Goal: Navigation & Orientation: Find specific page/section

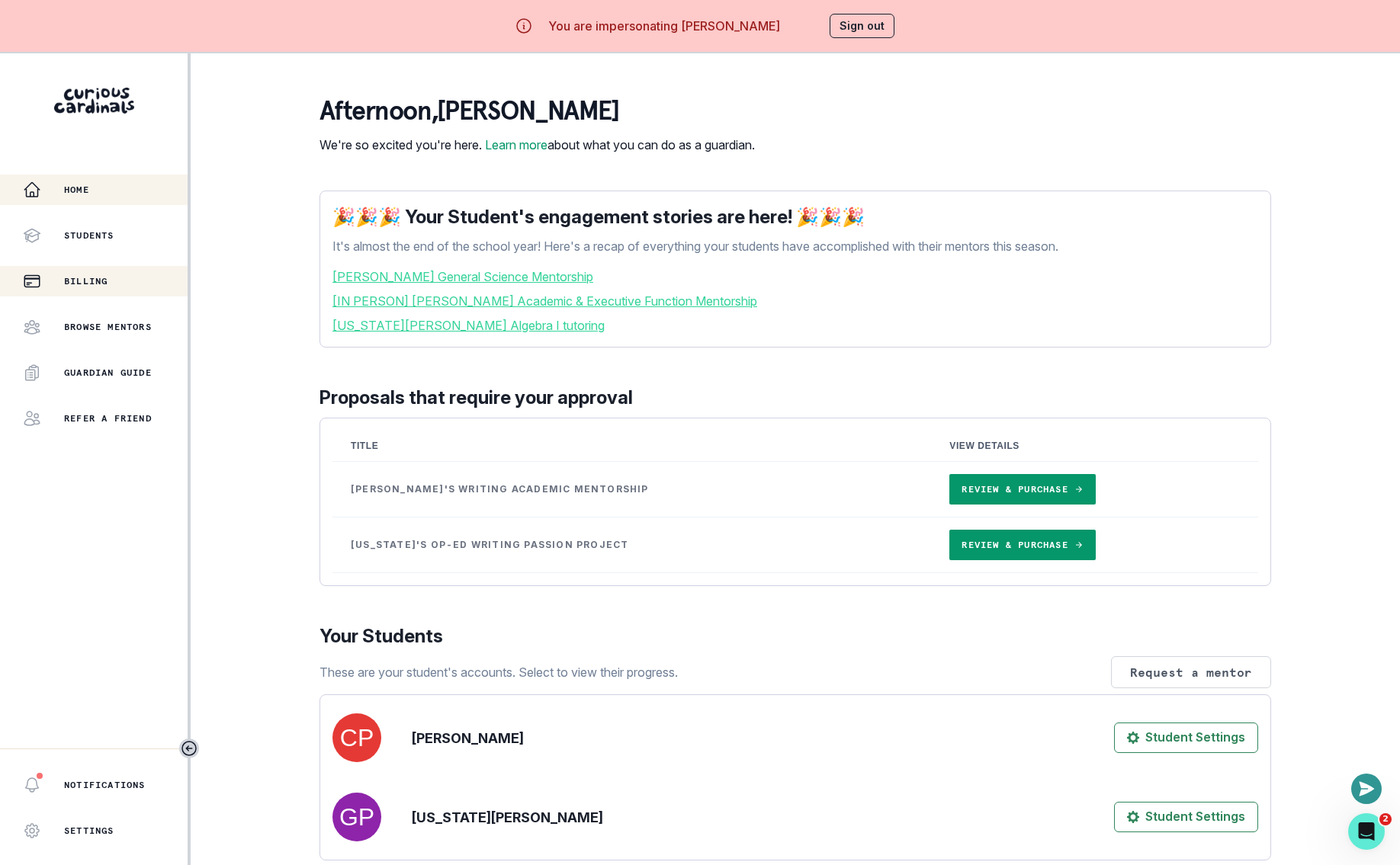
click at [97, 275] on p "Billing" at bounding box center [86, 281] width 43 height 12
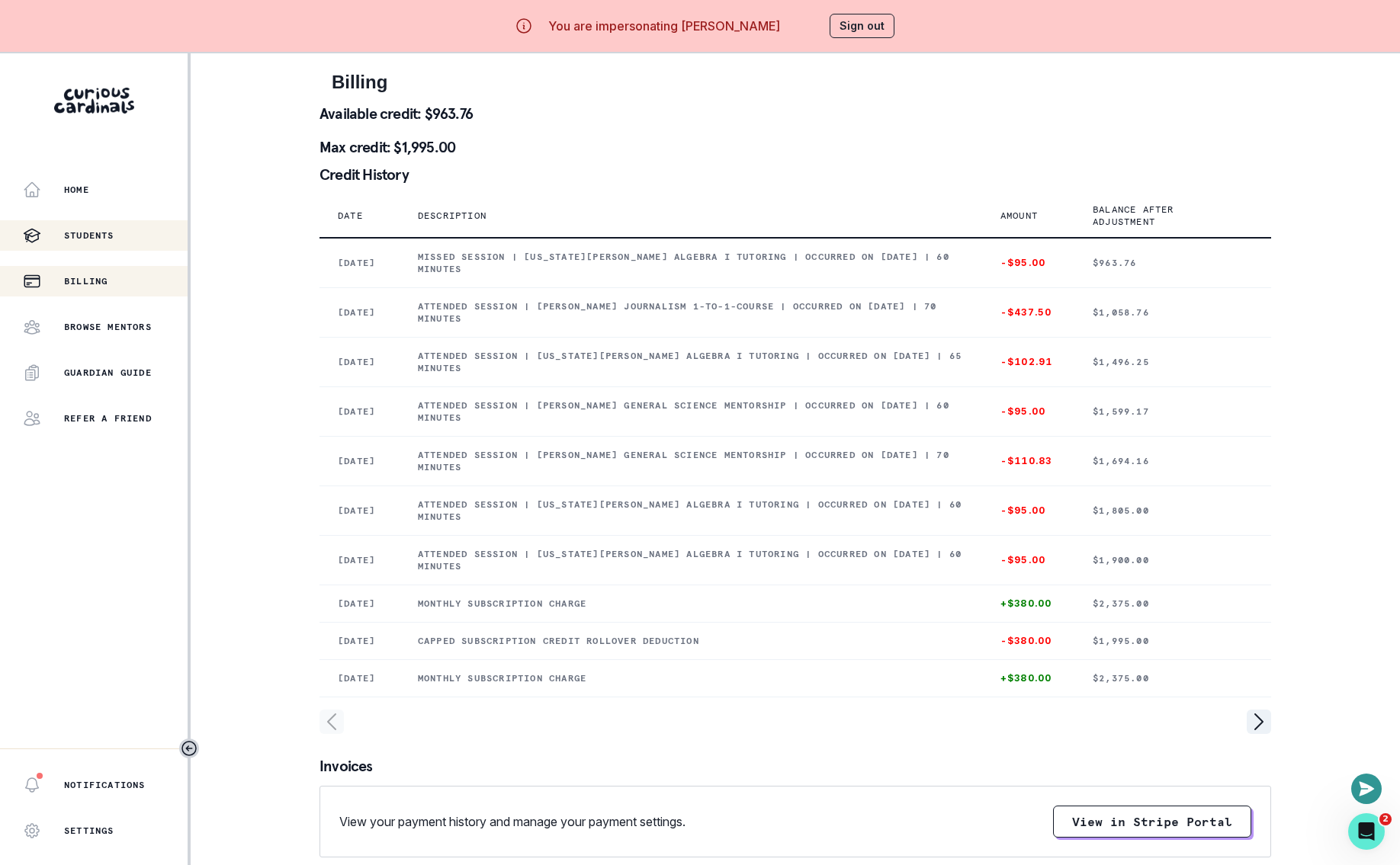
click at [120, 225] on button "Students" at bounding box center [93, 236] width 188 height 30
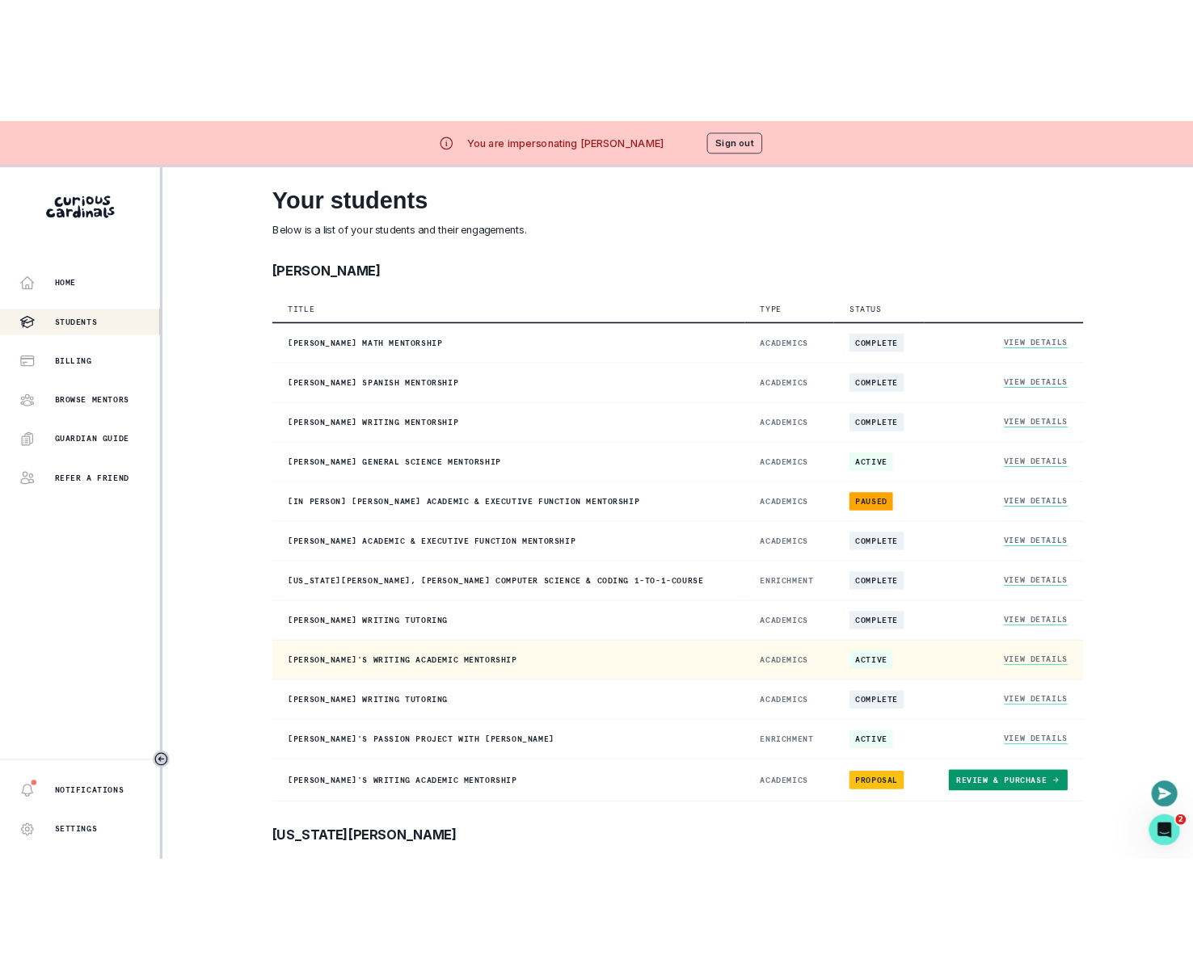
scroll to position [93, 0]
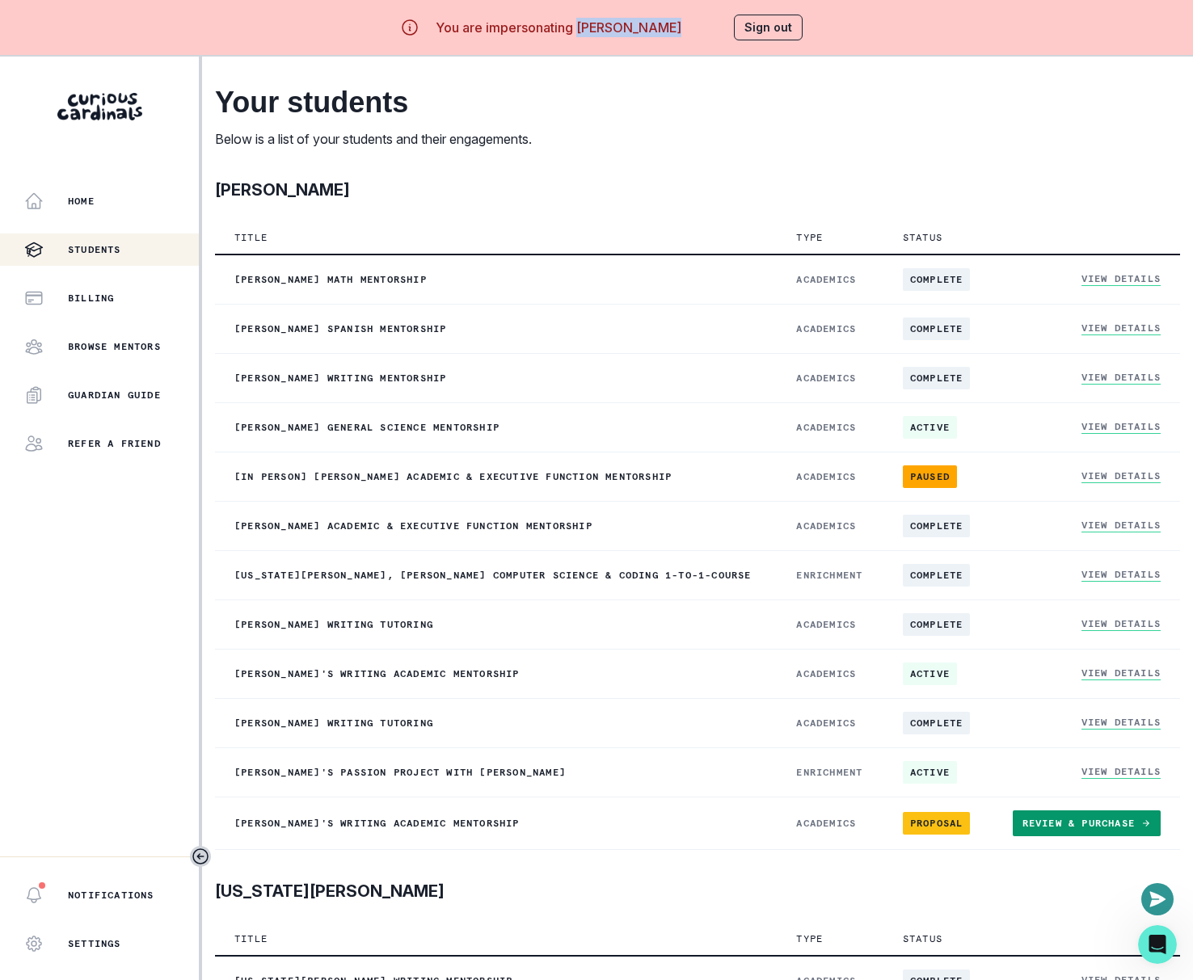
drag, startPoint x: 581, startPoint y: 23, endPoint x: 693, endPoint y: 56, distance: 116.1
click at [693, 56] on div "You are impersonating [PERSON_NAME] Sign out Home Students Billing Browse Mento…" at bounding box center [596, 490] width 1193 height 980
click at [642, 207] on div "[PERSON_NAME]" at bounding box center [697, 193] width 965 height 31
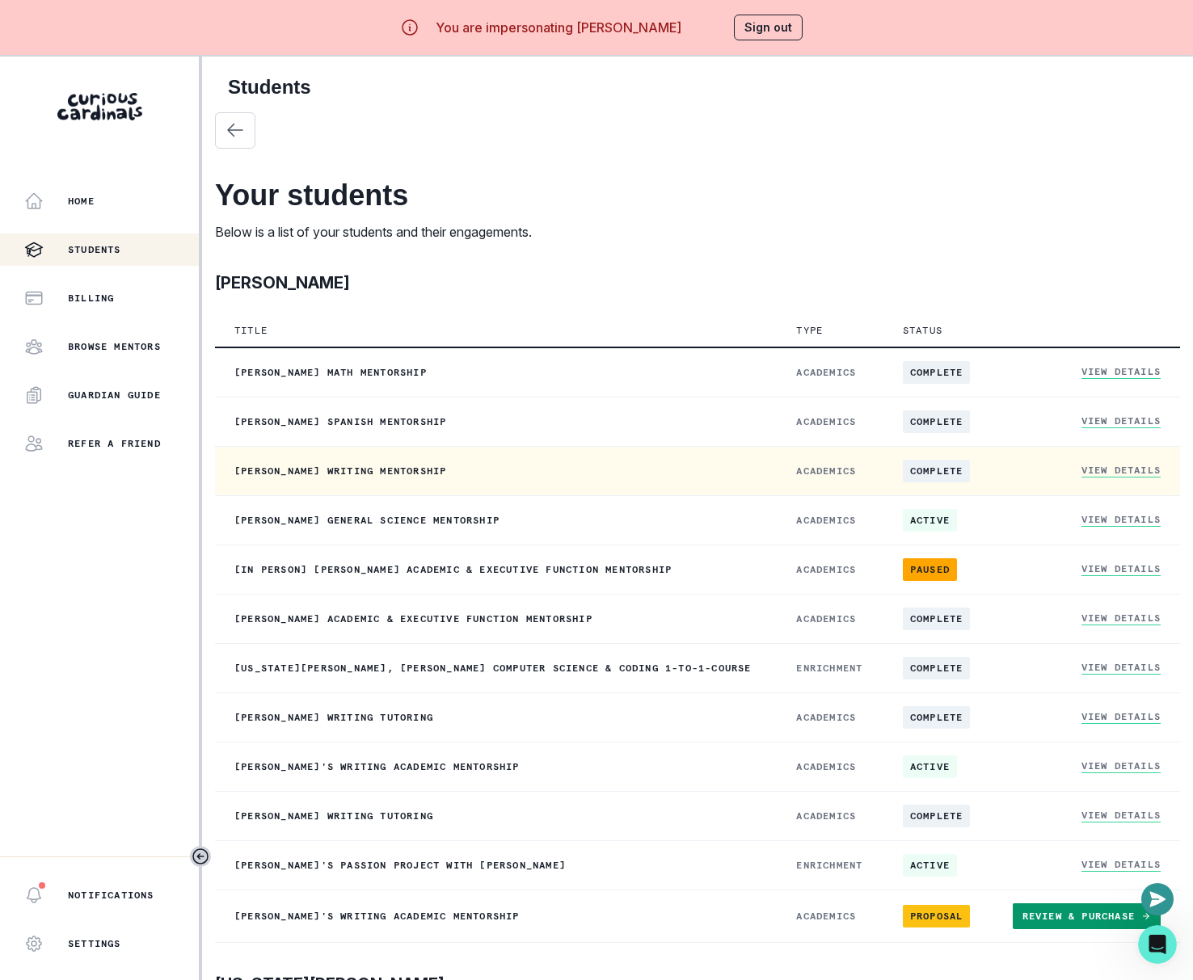
scroll to position [669, 0]
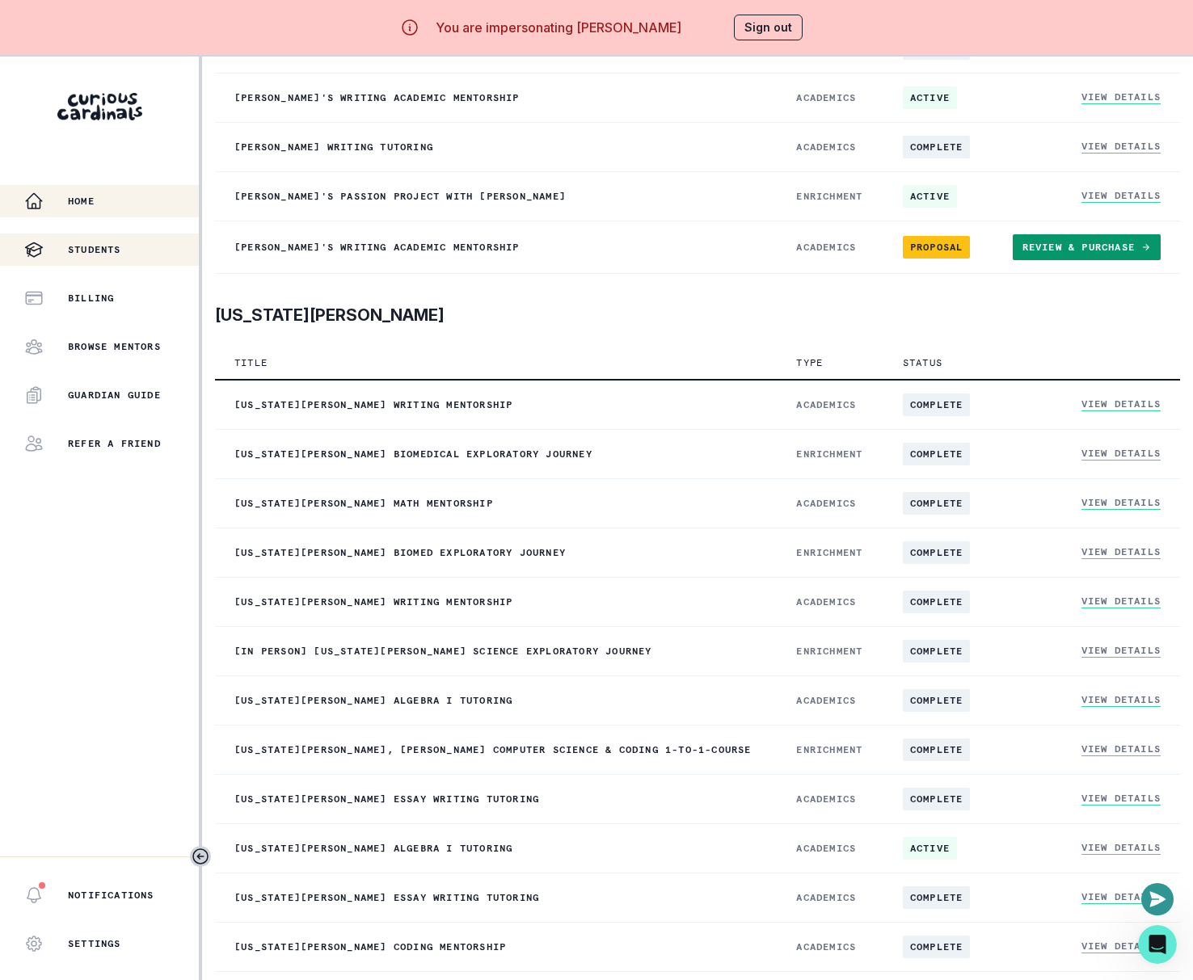
click at [84, 199] on p "Home" at bounding box center [81, 201] width 27 height 13
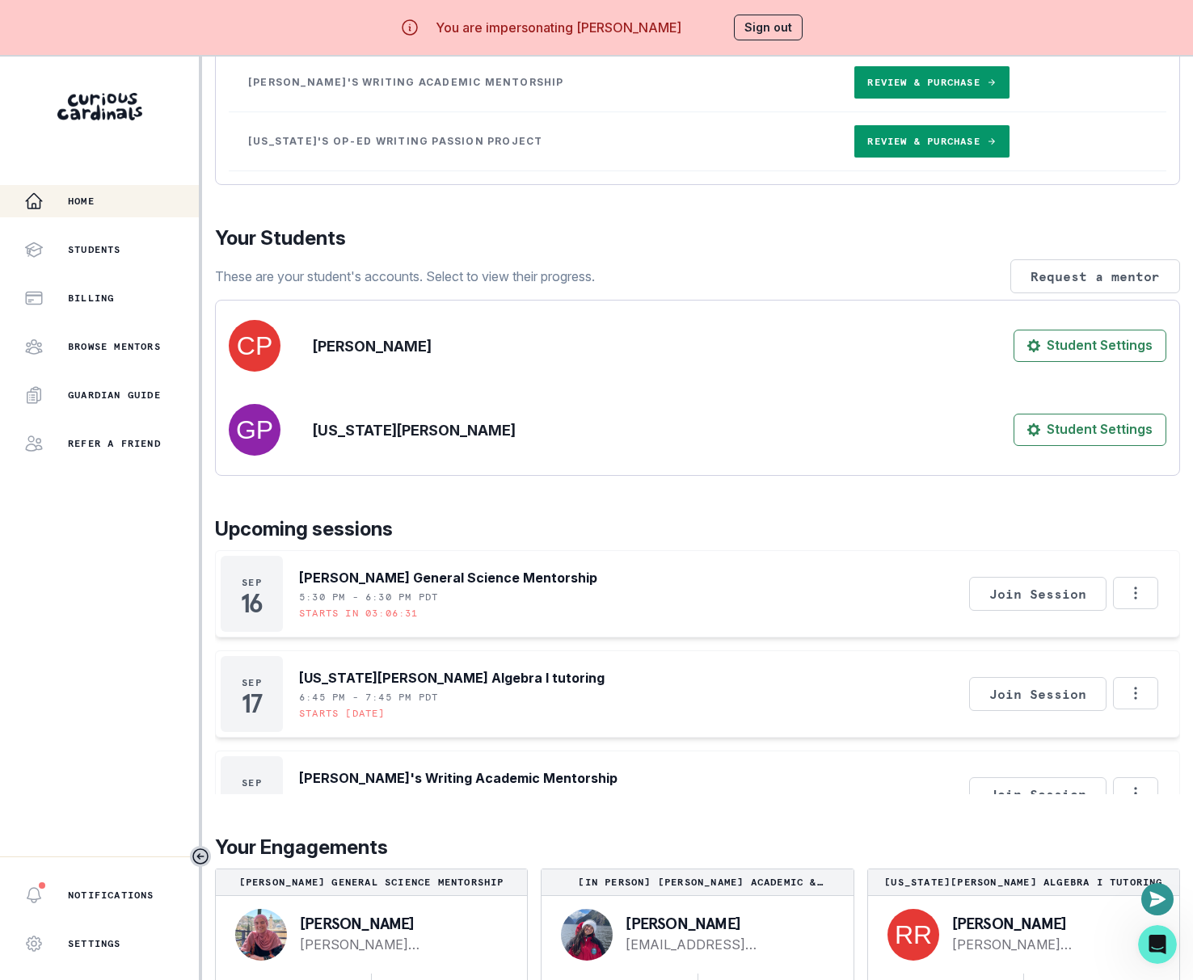
scroll to position [573, 0]
